Goal: Transaction & Acquisition: Purchase product/service

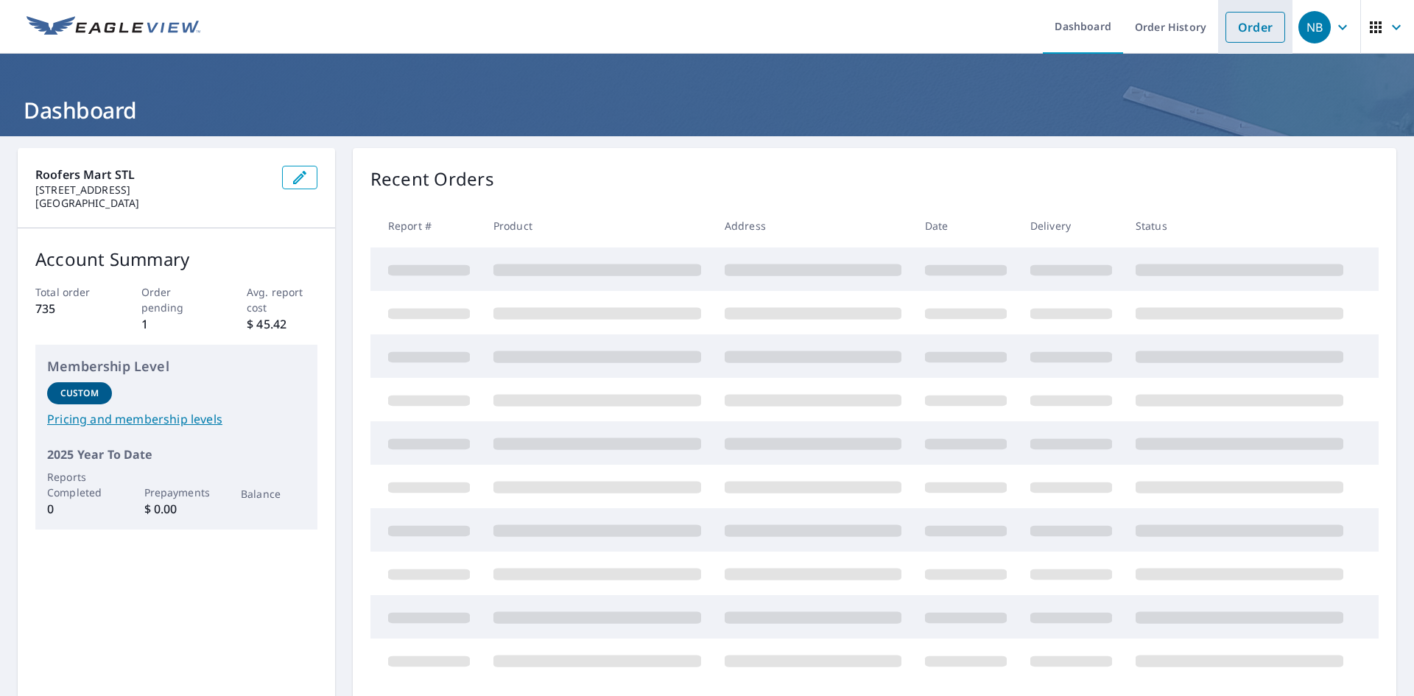
click at [1261, 29] on link "Order" at bounding box center [1256, 27] width 60 height 31
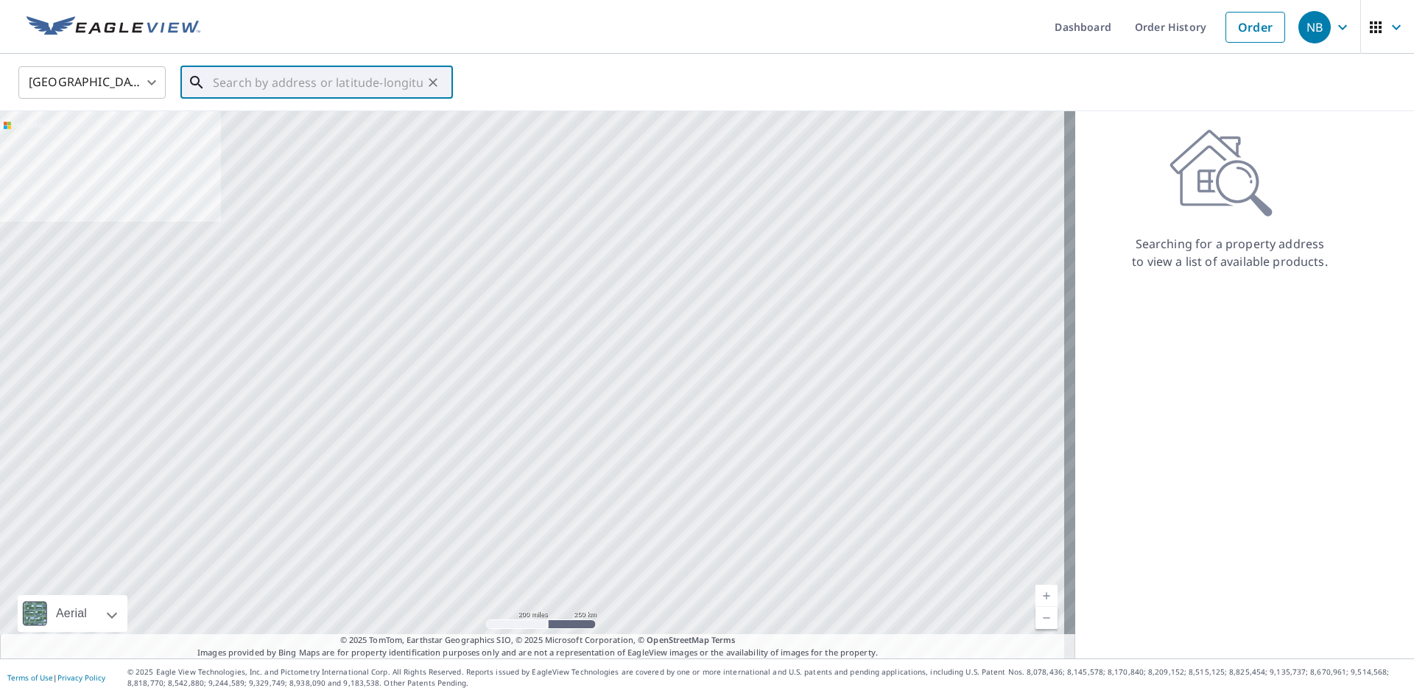
click at [361, 88] on input "text" at bounding box center [318, 82] width 210 height 41
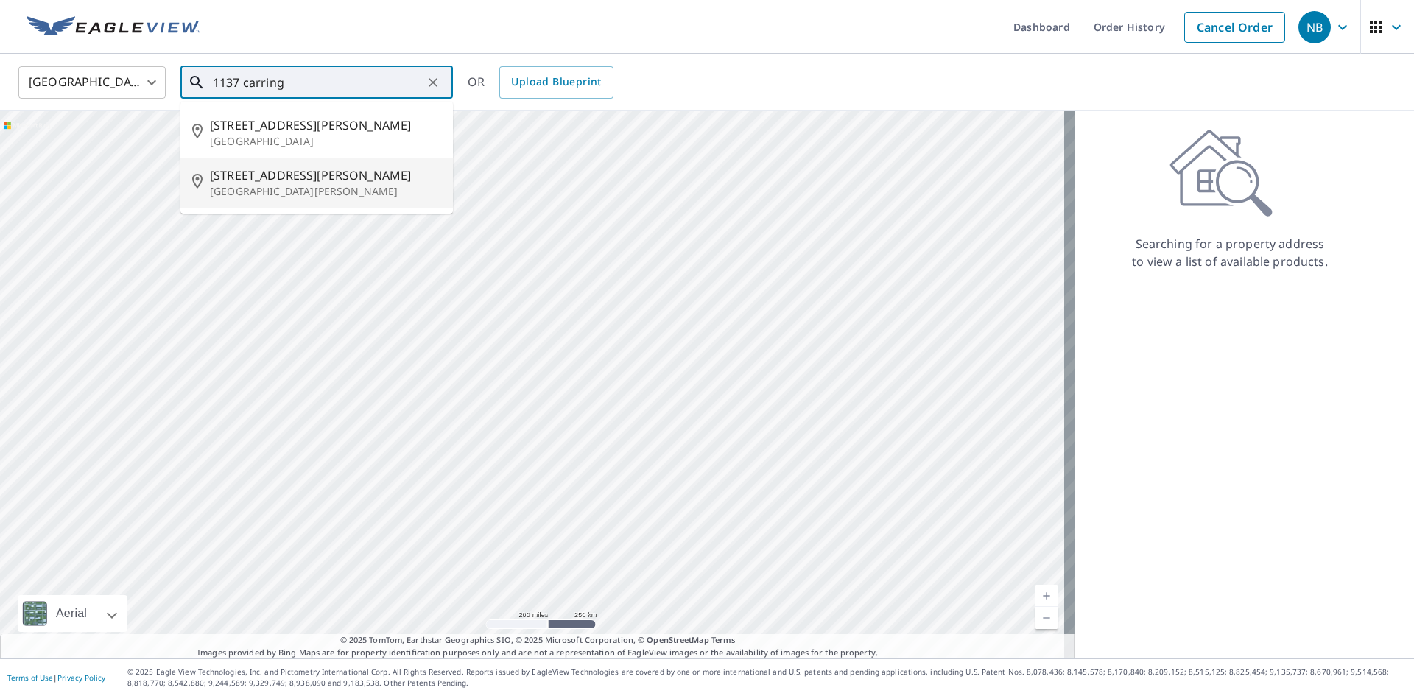
click at [346, 172] on span "[STREET_ADDRESS][PERSON_NAME]" at bounding box center [325, 175] width 231 height 18
type input "[STREET_ADDRESS][PERSON_NAME][PERSON_NAME]"
click at [346, 172] on div at bounding box center [537, 384] width 1075 height 547
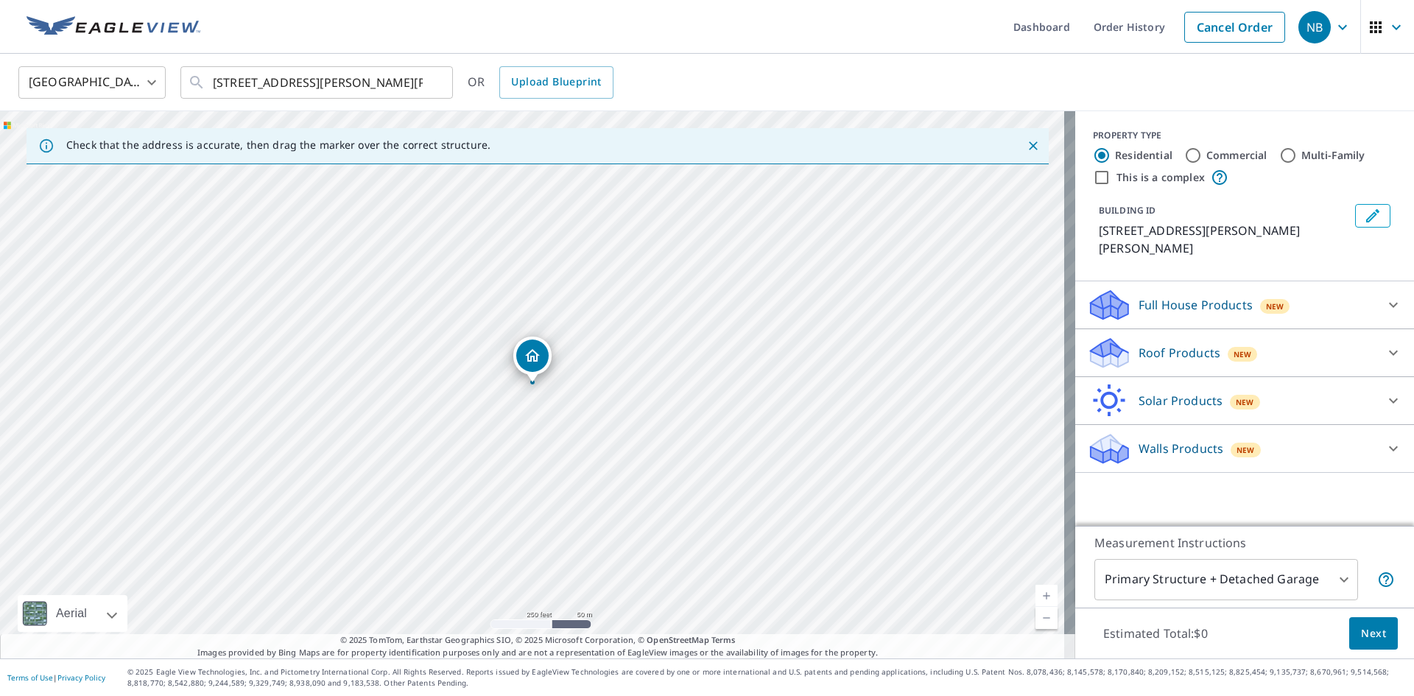
click at [1195, 344] on p "Roof Products" at bounding box center [1180, 353] width 82 height 18
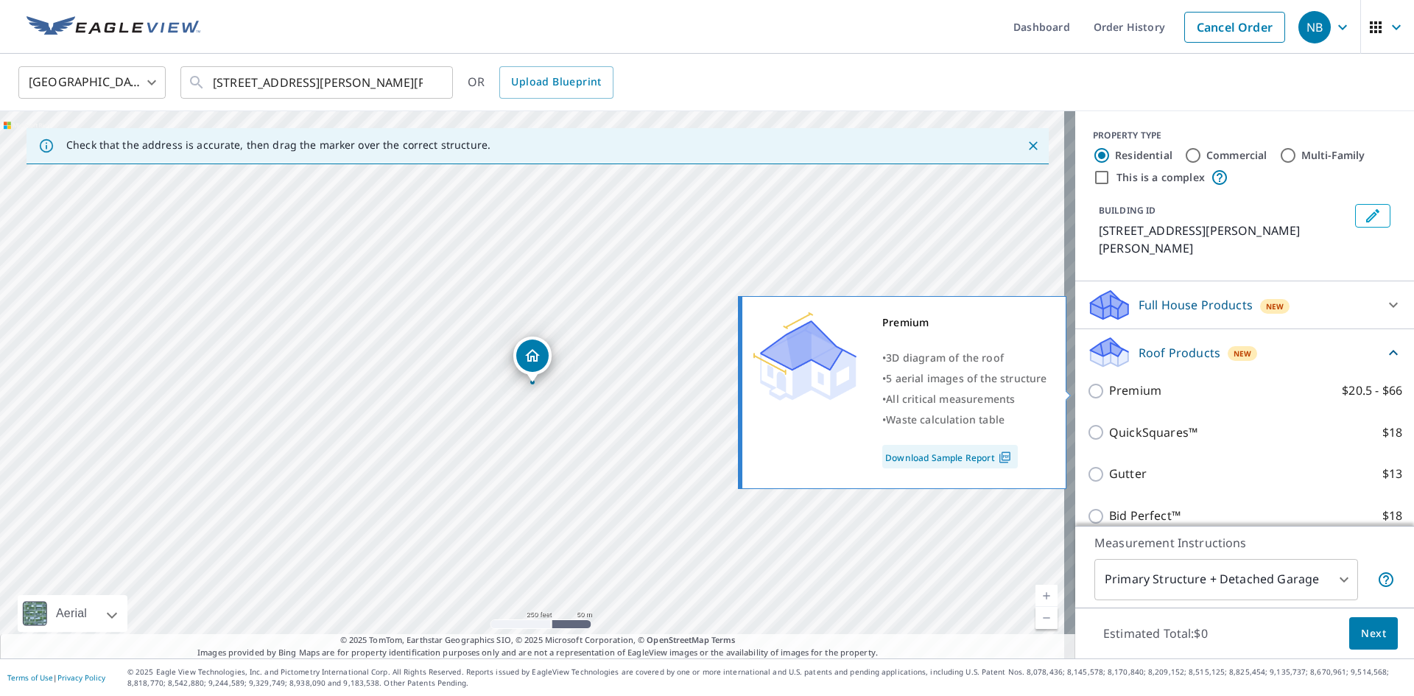
click at [1145, 384] on p "Premium" at bounding box center [1135, 391] width 52 height 18
click at [1109, 384] on input "Premium $20.5 - $66" at bounding box center [1098, 391] width 22 height 18
checkbox input "true"
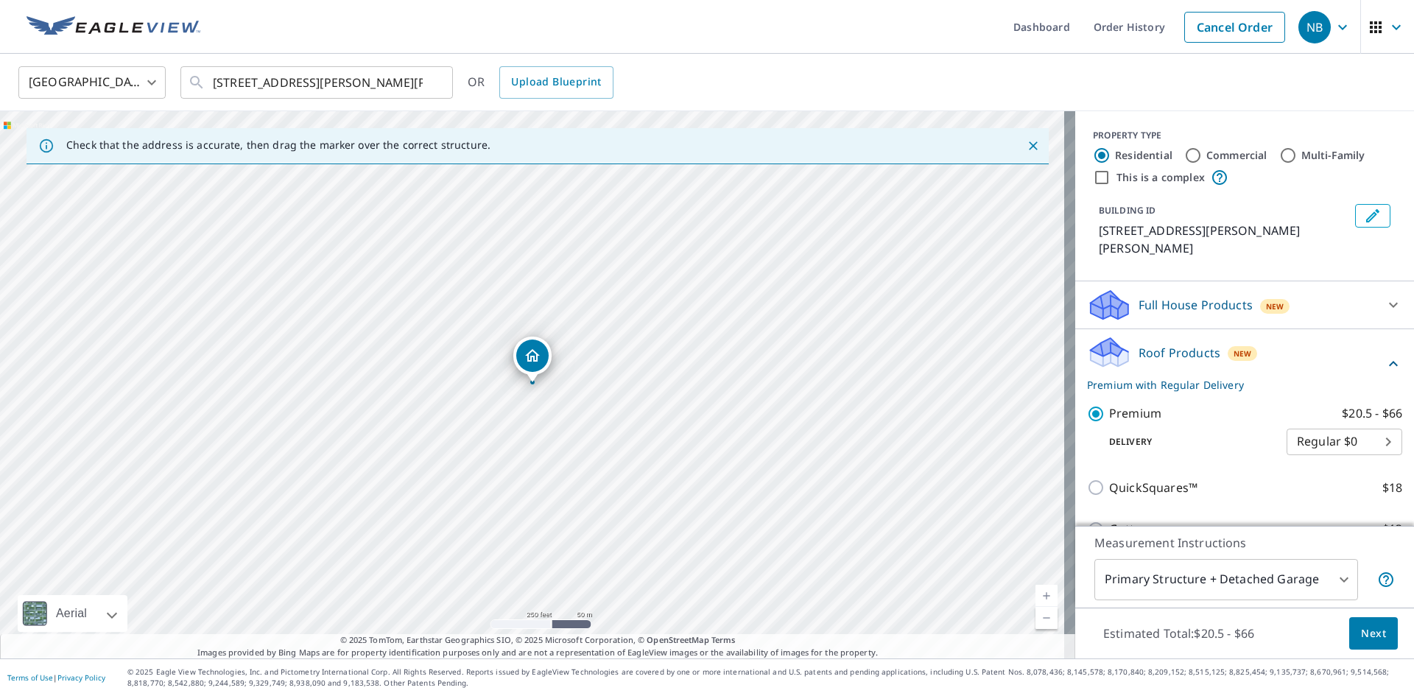
click at [1363, 639] on span "Next" at bounding box center [1373, 634] width 25 height 18
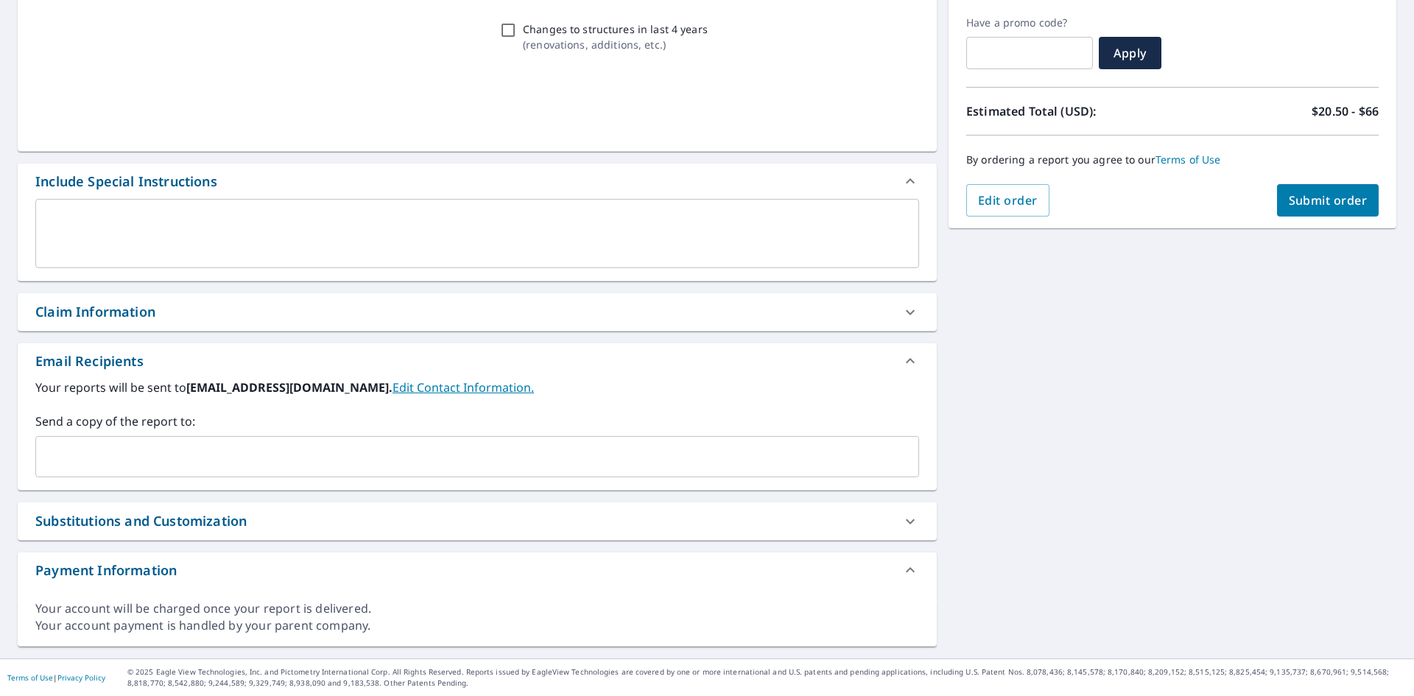
scroll to position [242, 0]
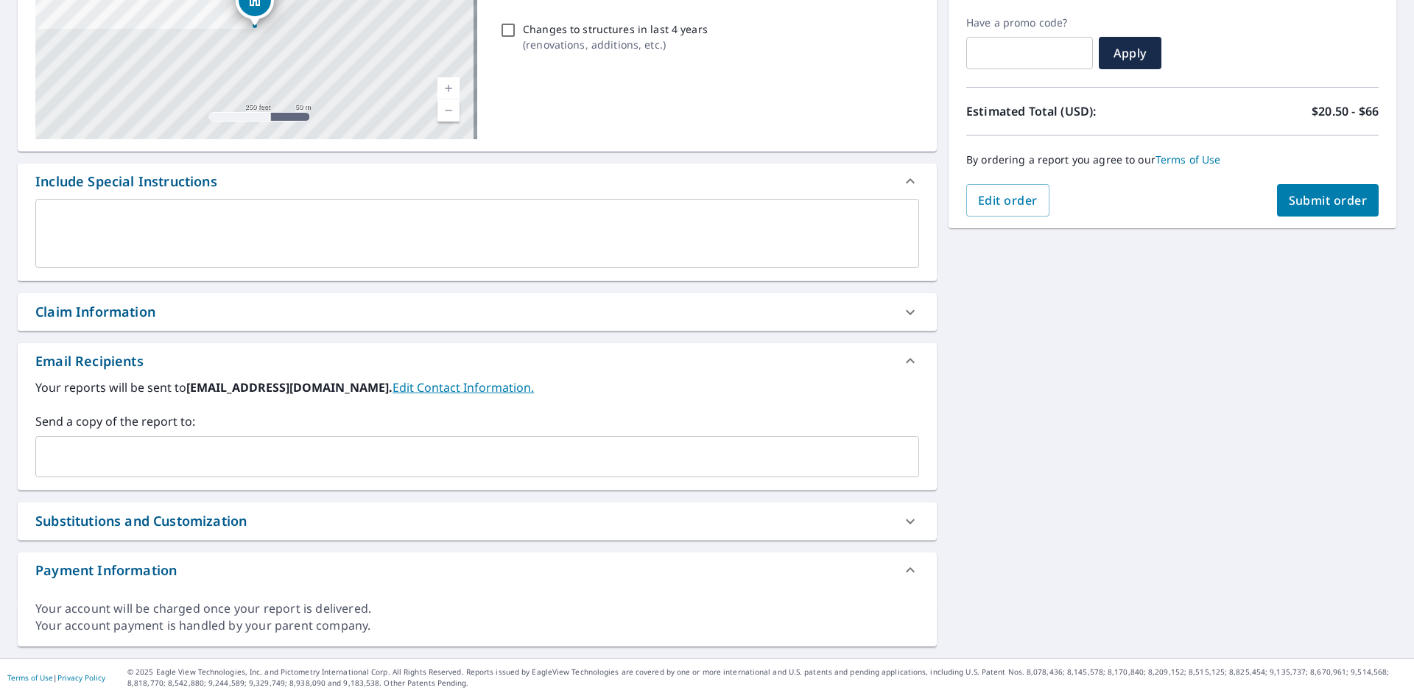
click at [902, 306] on icon at bounding box center [911, 312] width 18 height 18
checkbox input "true"
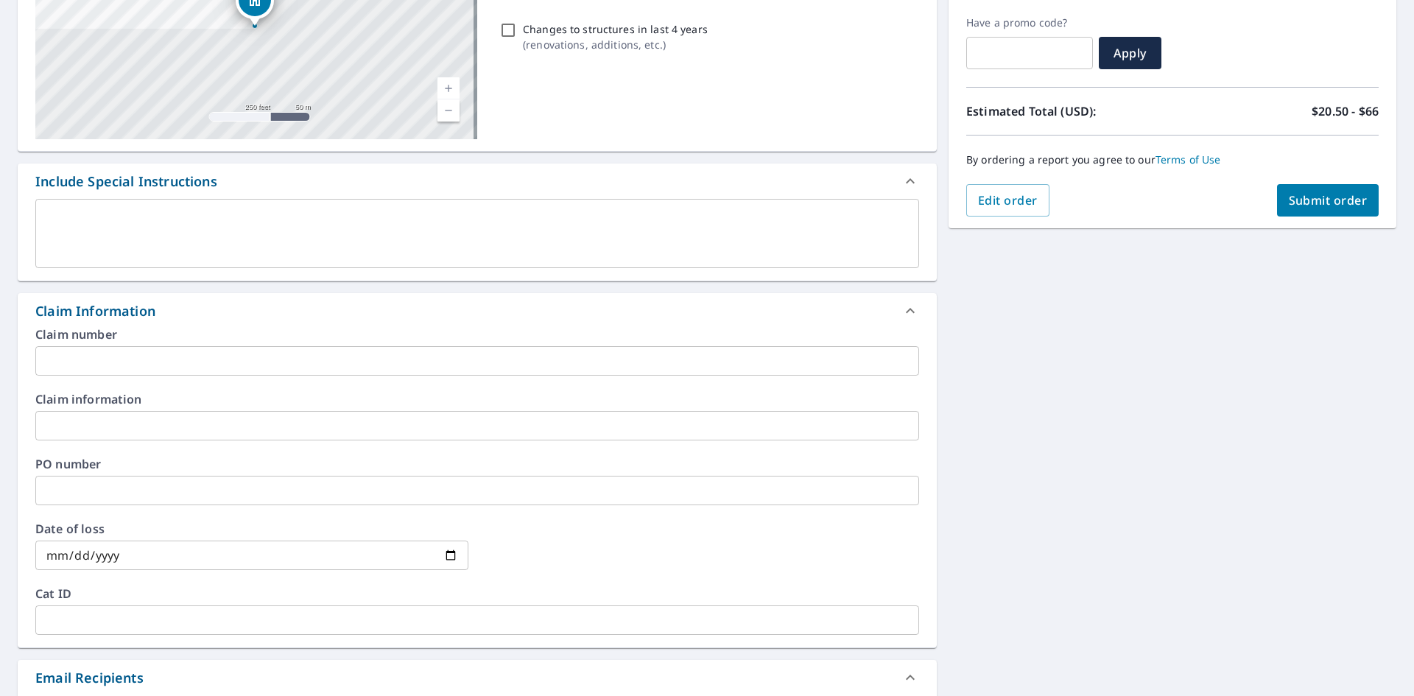
click at [244, 354] on input "text" at bounding box center [477, 360] width 884 height 29
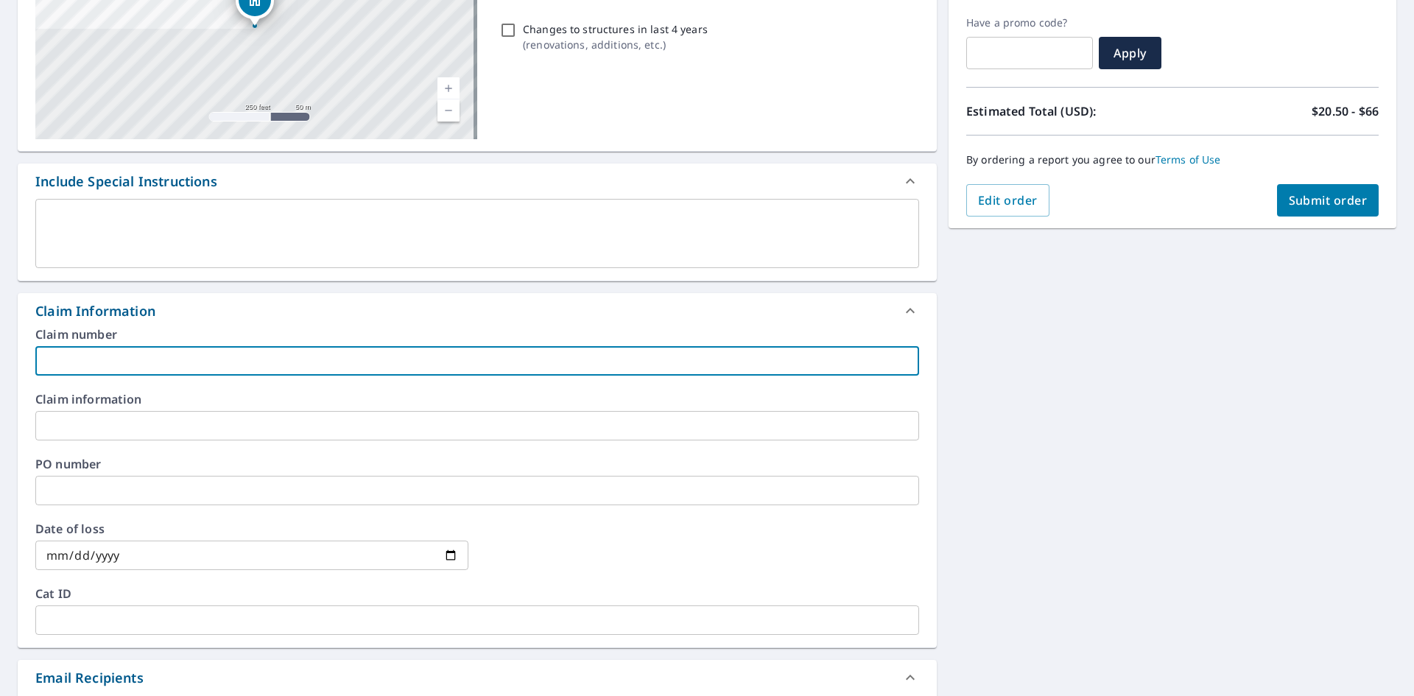
type input "j"
checkbox input "true"
type input "[PERSON_NAME]"
click at [1298, 193] on span "Submit order" at bounding box center [1328, 200] width 79 height 16
checkbox input "true"
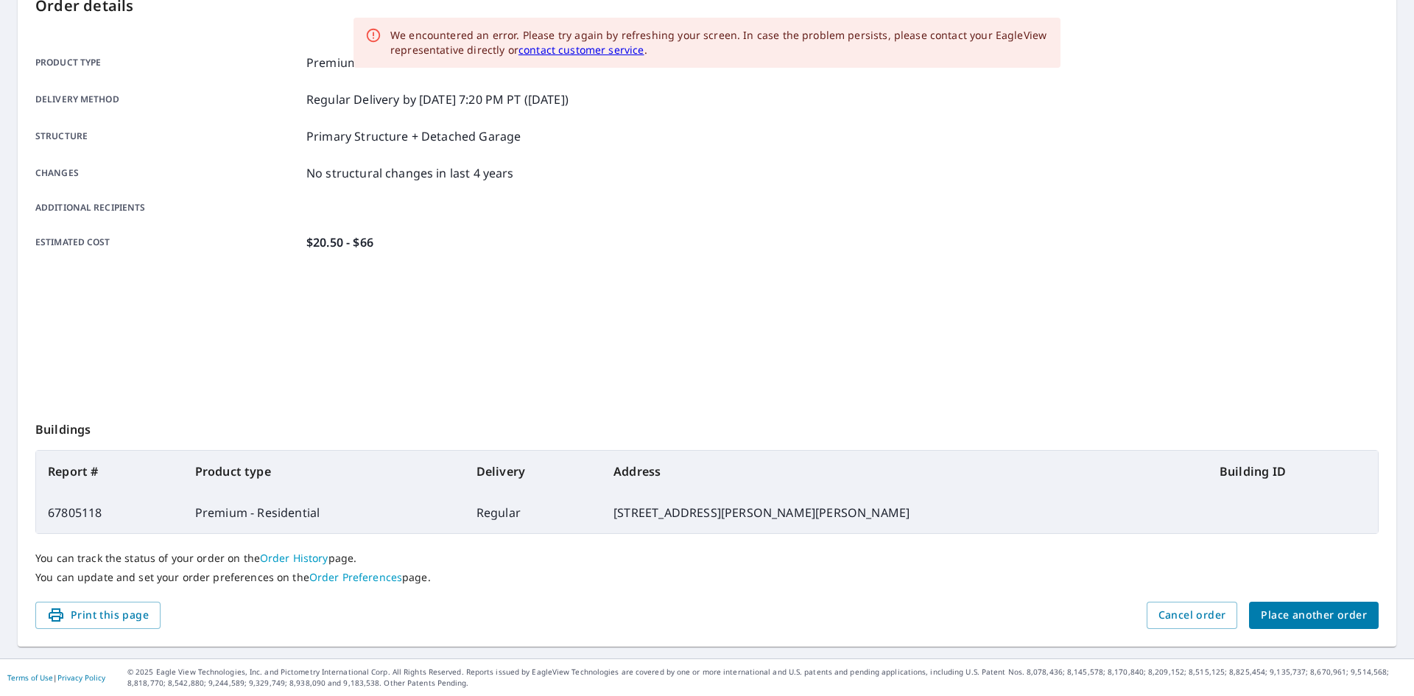
scroll to position [171, 0]
